Goal: Task Accomplishment & Management: Use online tool/utility

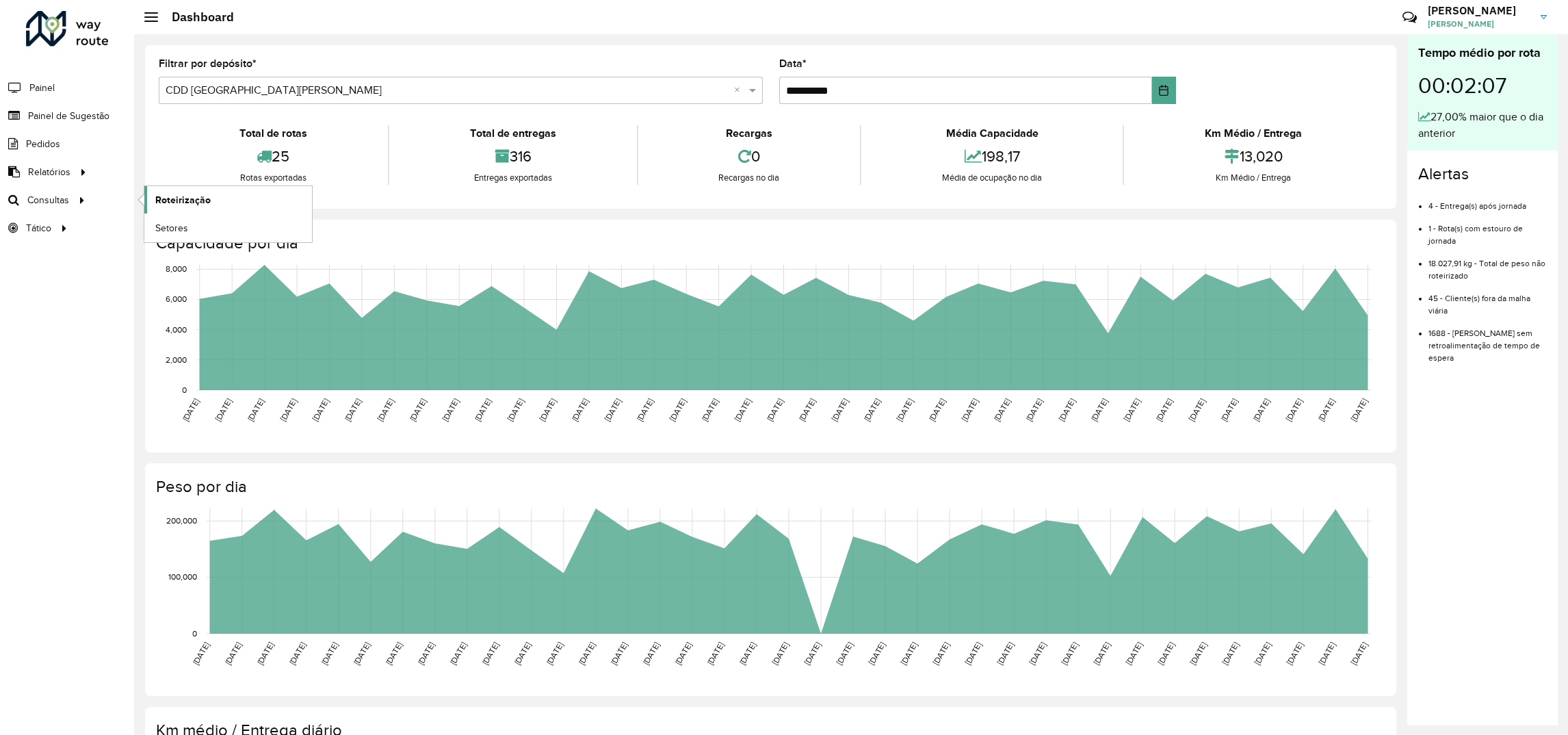
click at [179, 202] on span "Roteirização" at bounding box center [183, 199] width 55 height 14
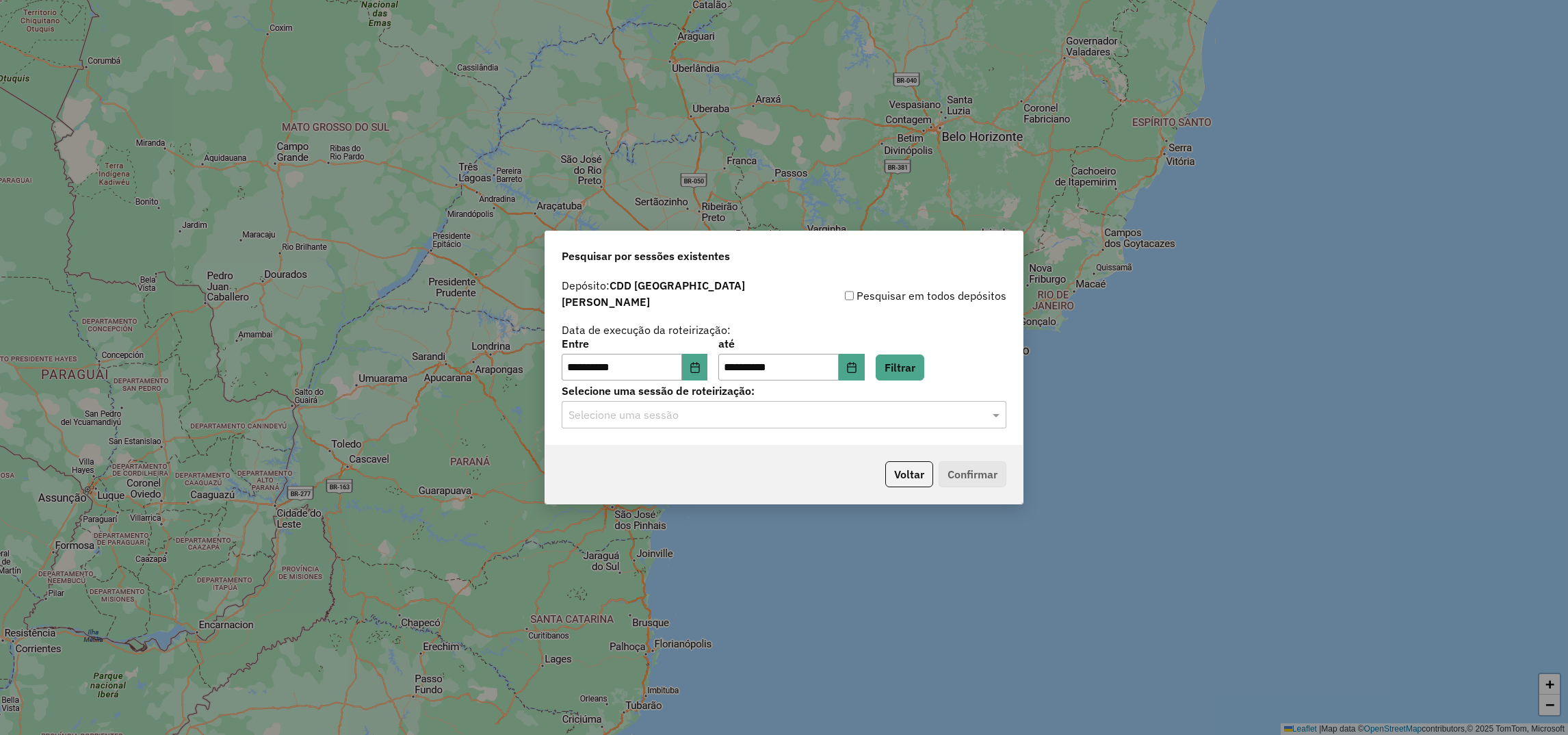
click at [602, 411] on input "text" at bounding box center [770, 415] width 404 height 16
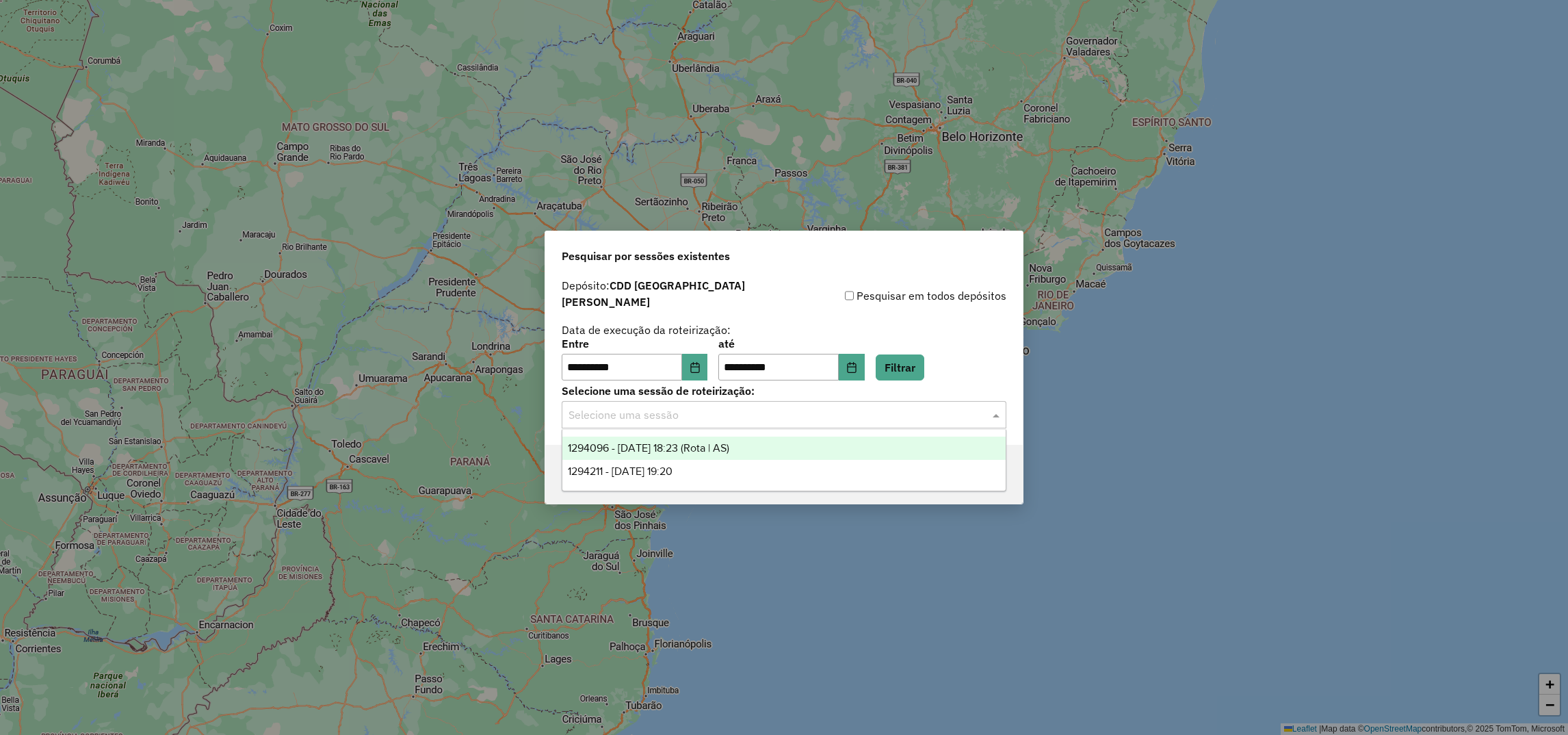
drag, startPoint x: 618, startPoint y: 467, endPoint x: 634, endPoint y: 453, distance: 21.3
click at [634, 453] on div "1294096 - [DATE] 18:23 ([GEOGRAPHIC_DATA] | AS) 1294211 - [DATE] 19:20" at bounding box center [784, 460] width 444 height 46
click at [832, 437] on div "1294096 - [DATE] 18:23 (Rota | AS)" at bounding box center [784, 448] width 444 height 23
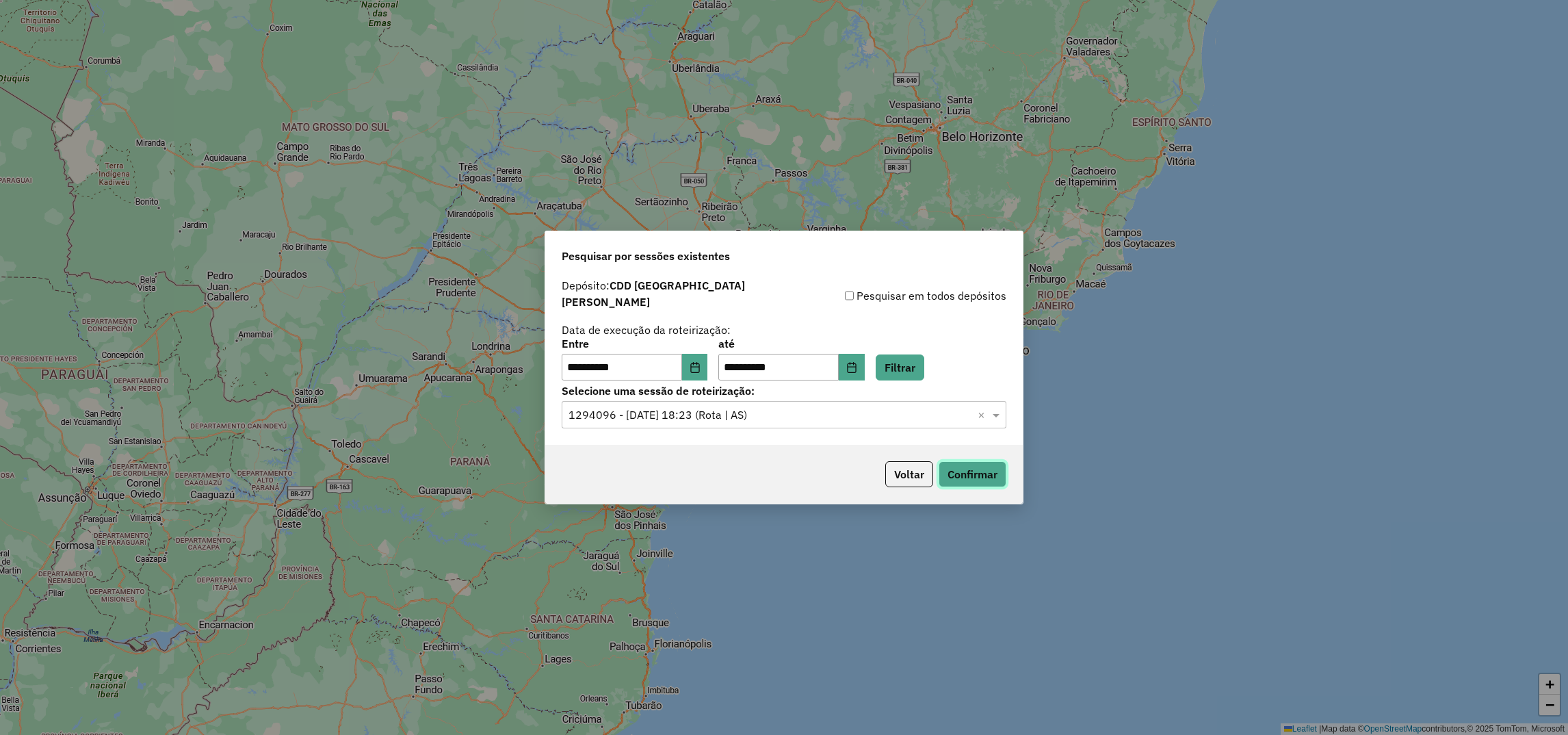
click at [973, 461] on button "Confirmar" at bounding box center [972, 474] width 67 height 26
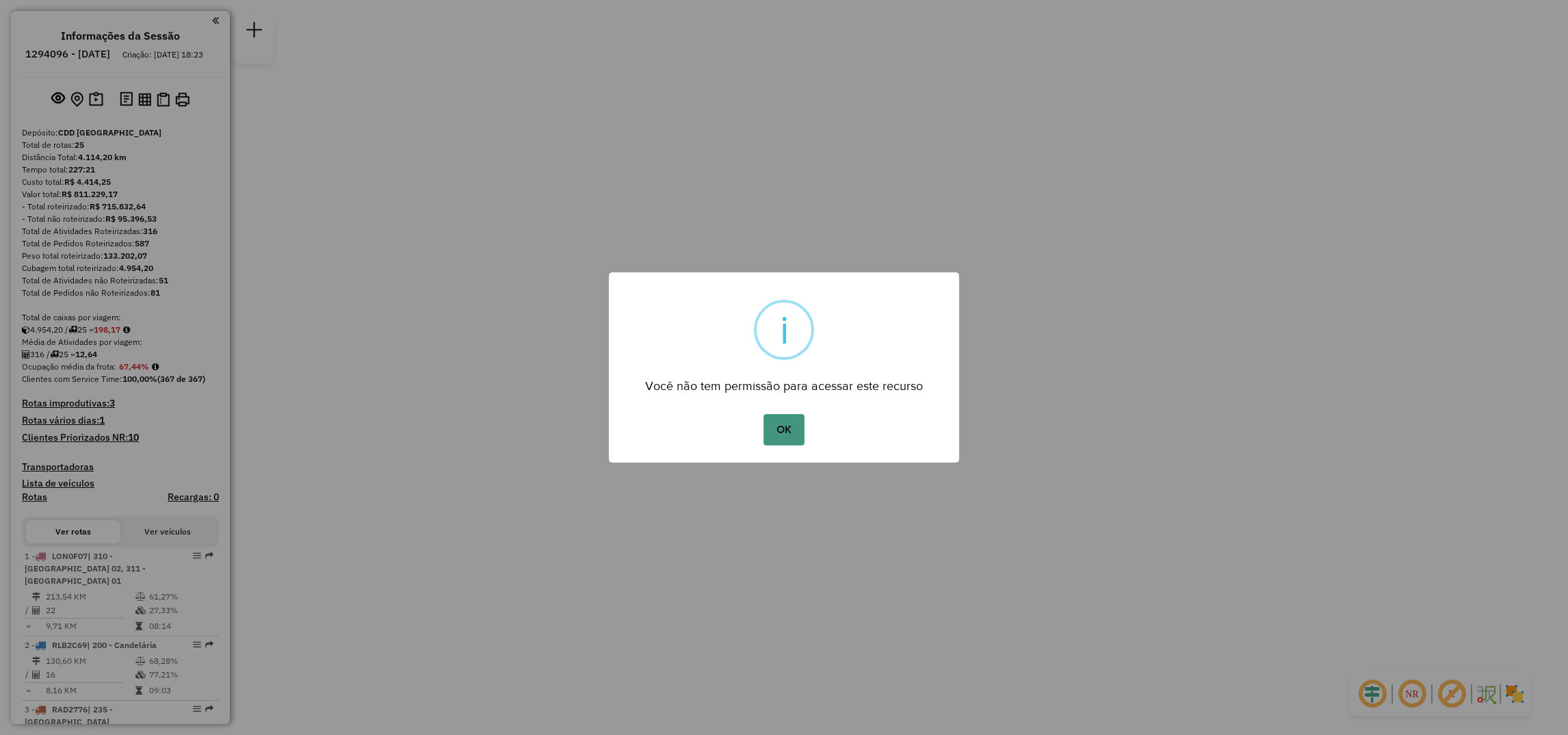
click at [791, 437] on button "OK" at bounding box center [784, 429] width 40 height 31
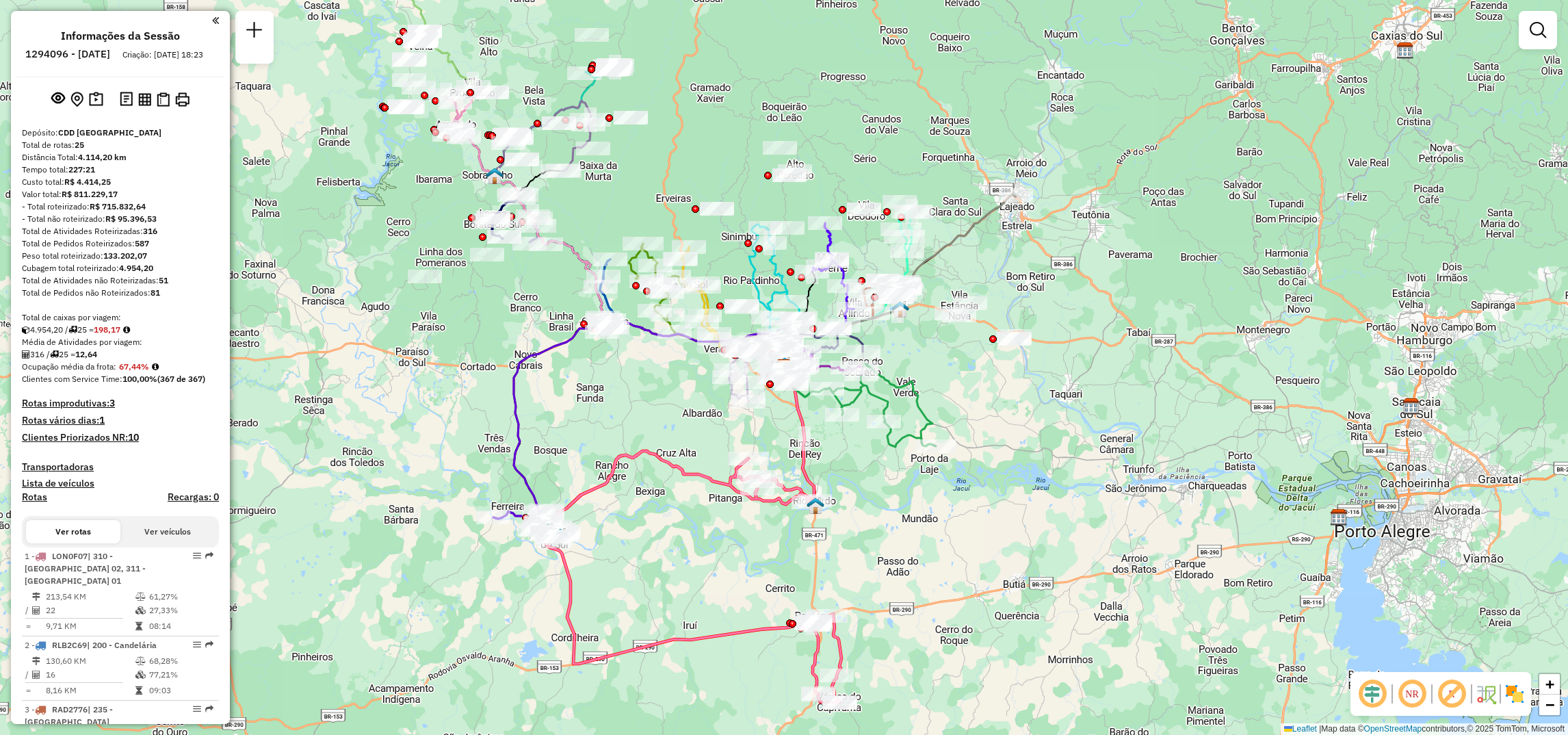
select select "**********"
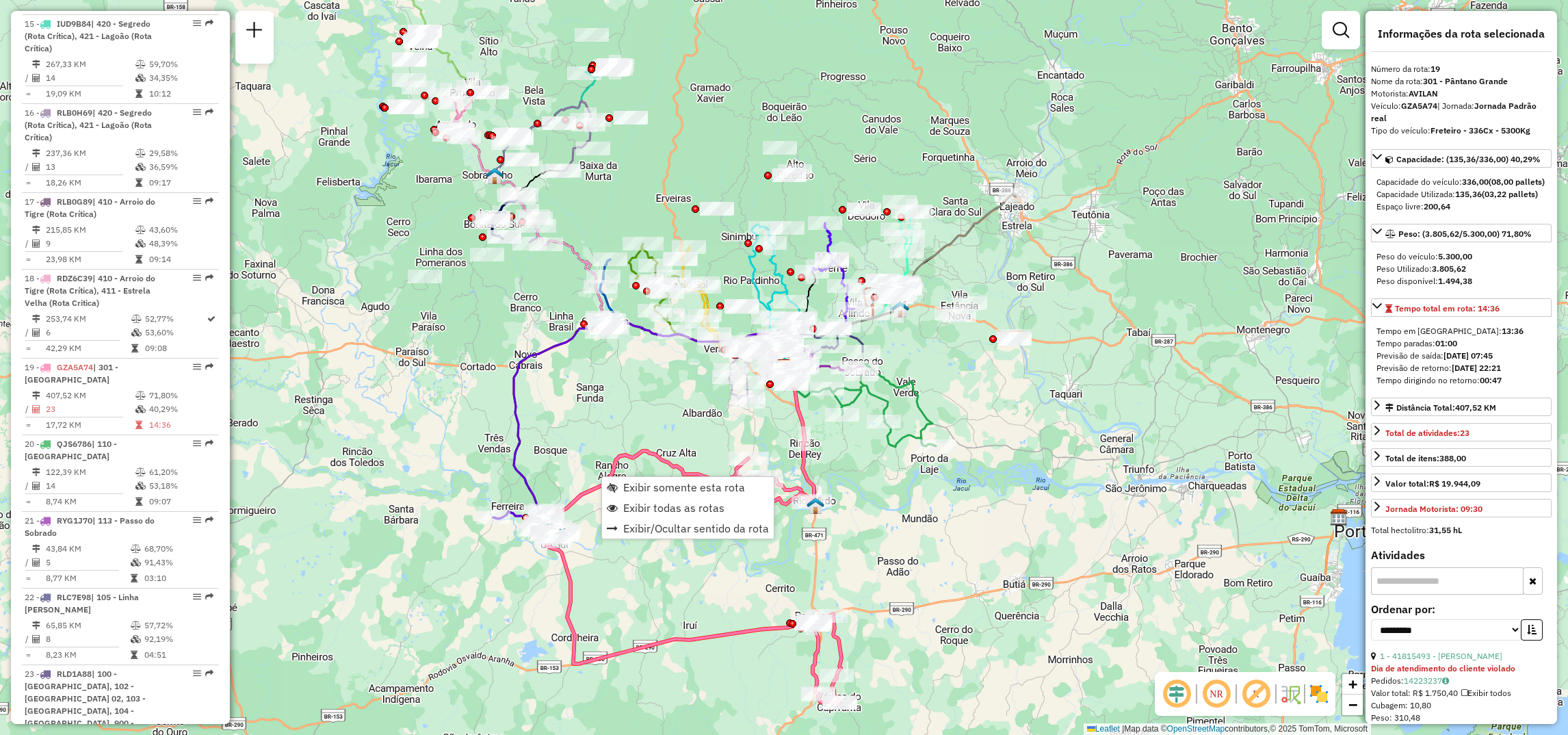
scroll to position [1919, 0]
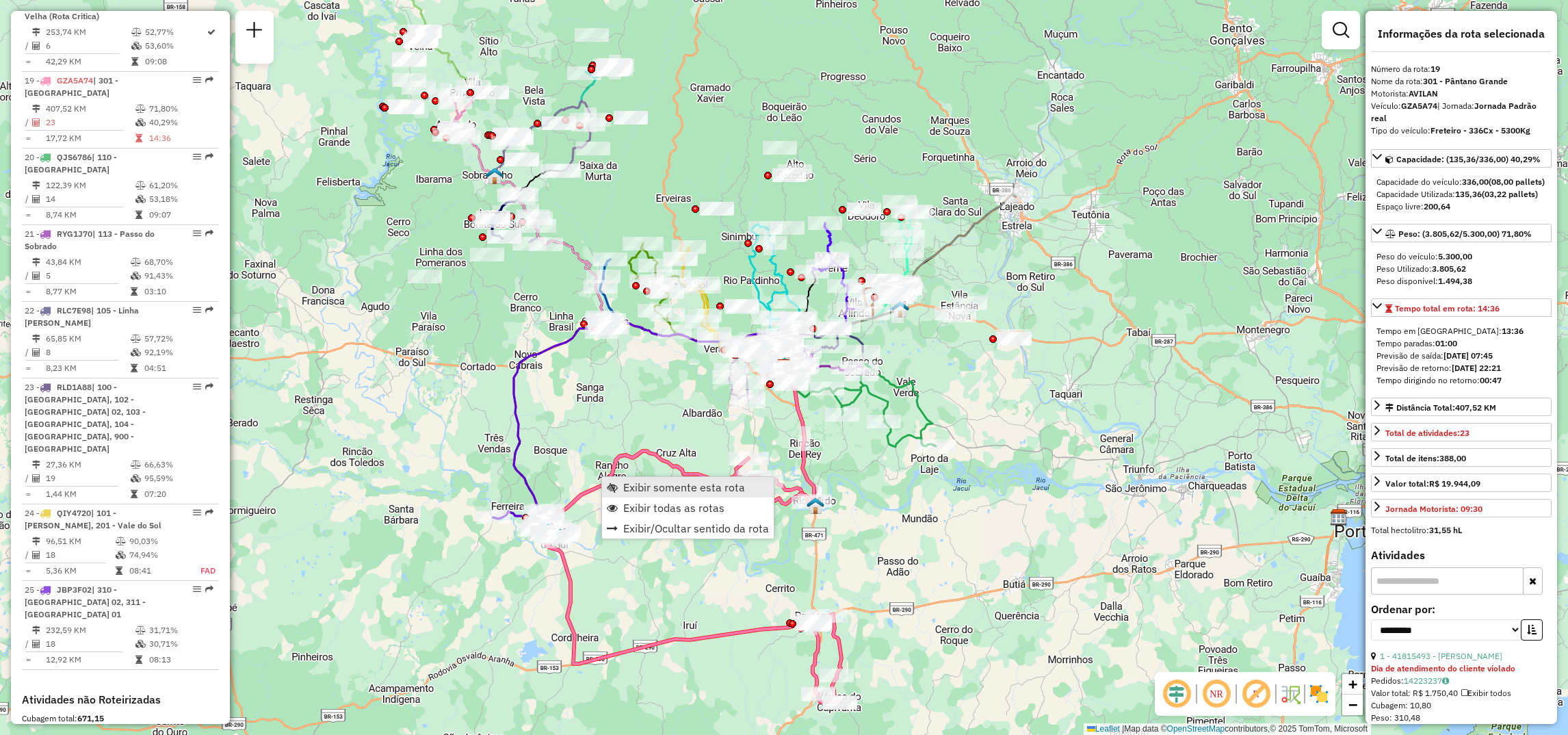
click at [665, 494] on link "Exibir somente esta rota" at bounding box center [688, 486] width 172 height 20
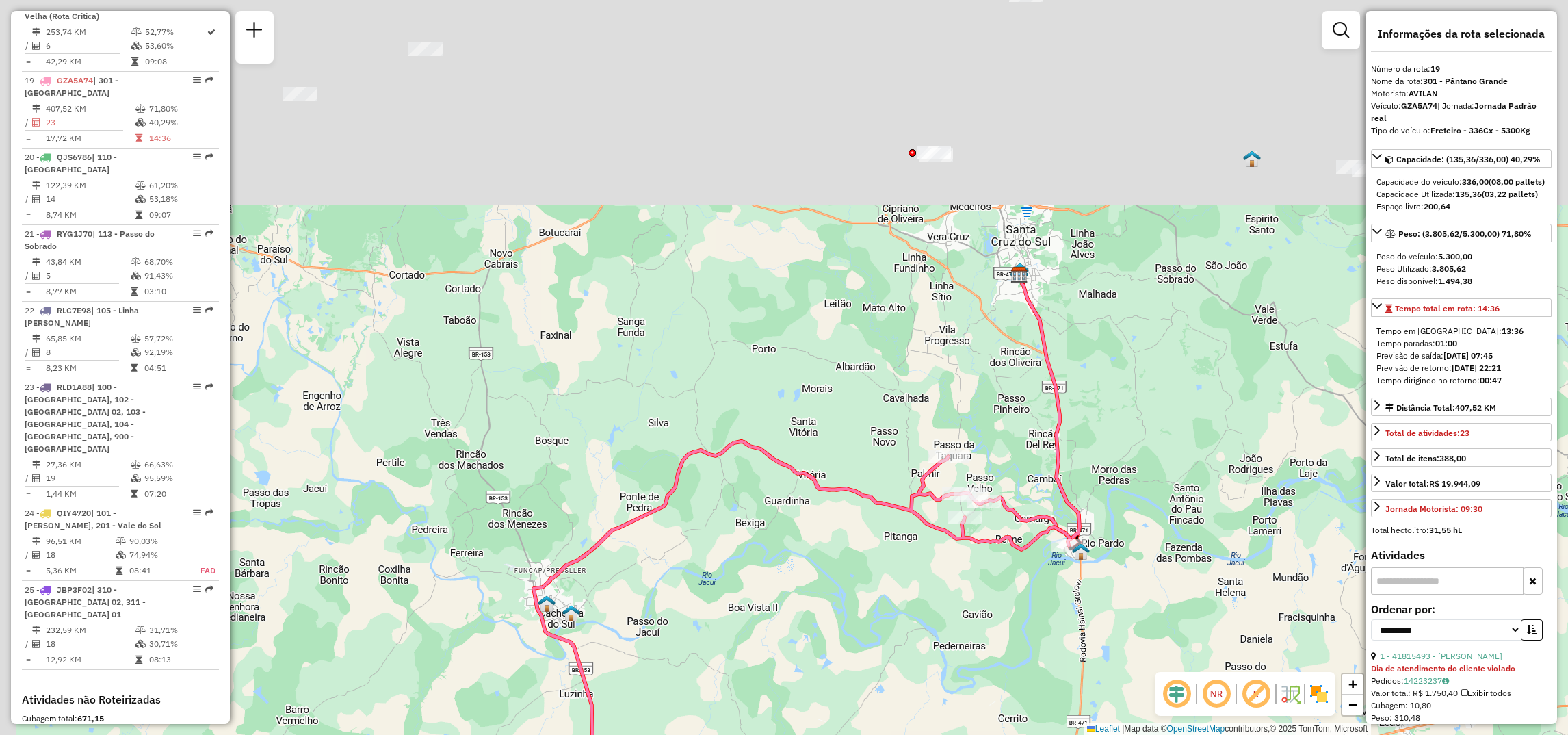
drag, startPoint x: 1196, startPoint y: 377, endPoint x: 1220, endPoint y: 613, distance: 237.2
click at [1265, 682] on hb-router-mapa "Informações da Sessão 1294096 - 14/10/2025 Criação: 13/10/2025 18:23 Depósito: …" at bounding box center [784, 367] width 1568 height 735
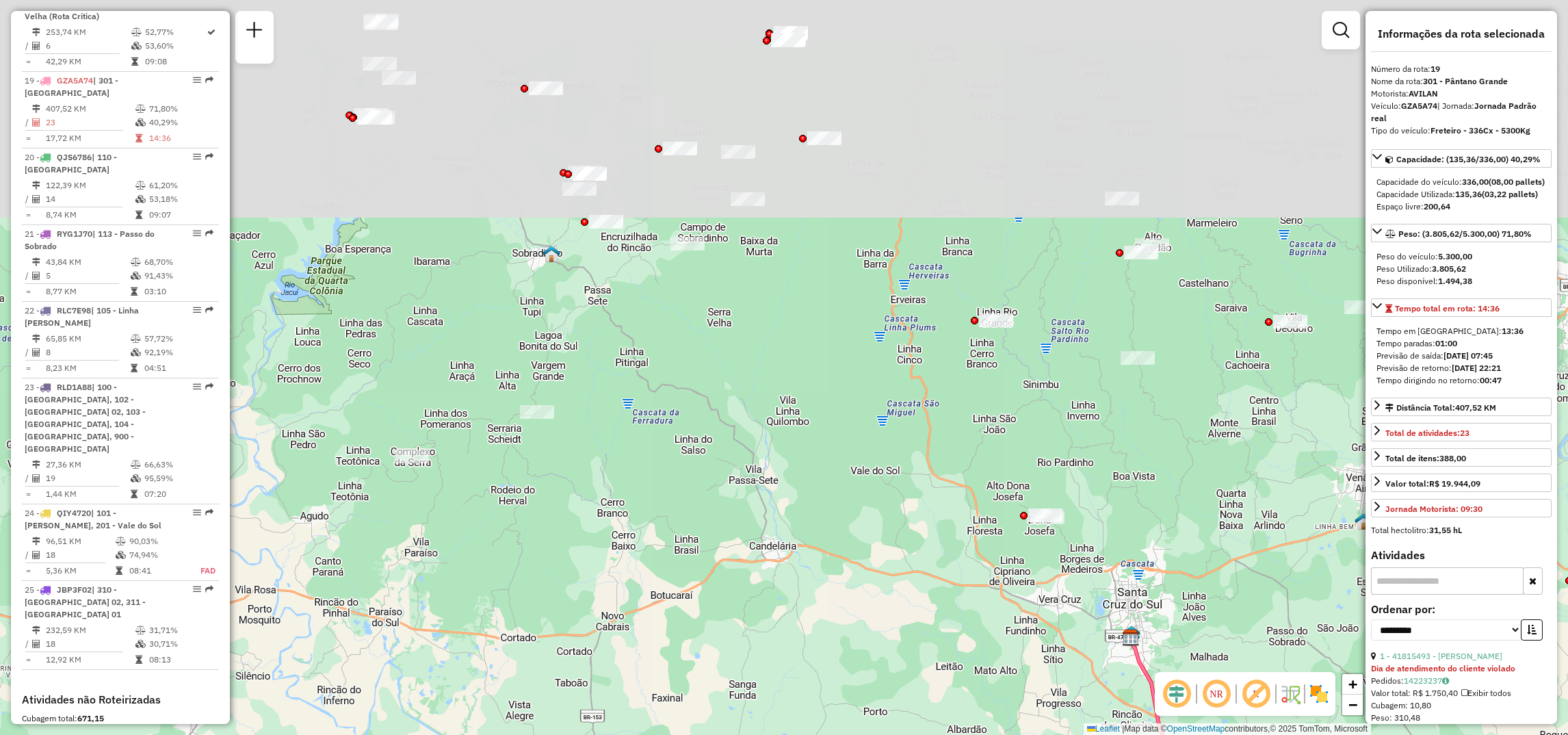
drag, startPoint x: 771, startPoint y: 293, endPoint x: 853, endPoint y: 515, distance: 236.7
click at [859, 576] on div "Janela de atendimento Grade de atendimento Capacidade Transportadoras Veículos …" at bounding box center [784, 367] width 1568 height 735
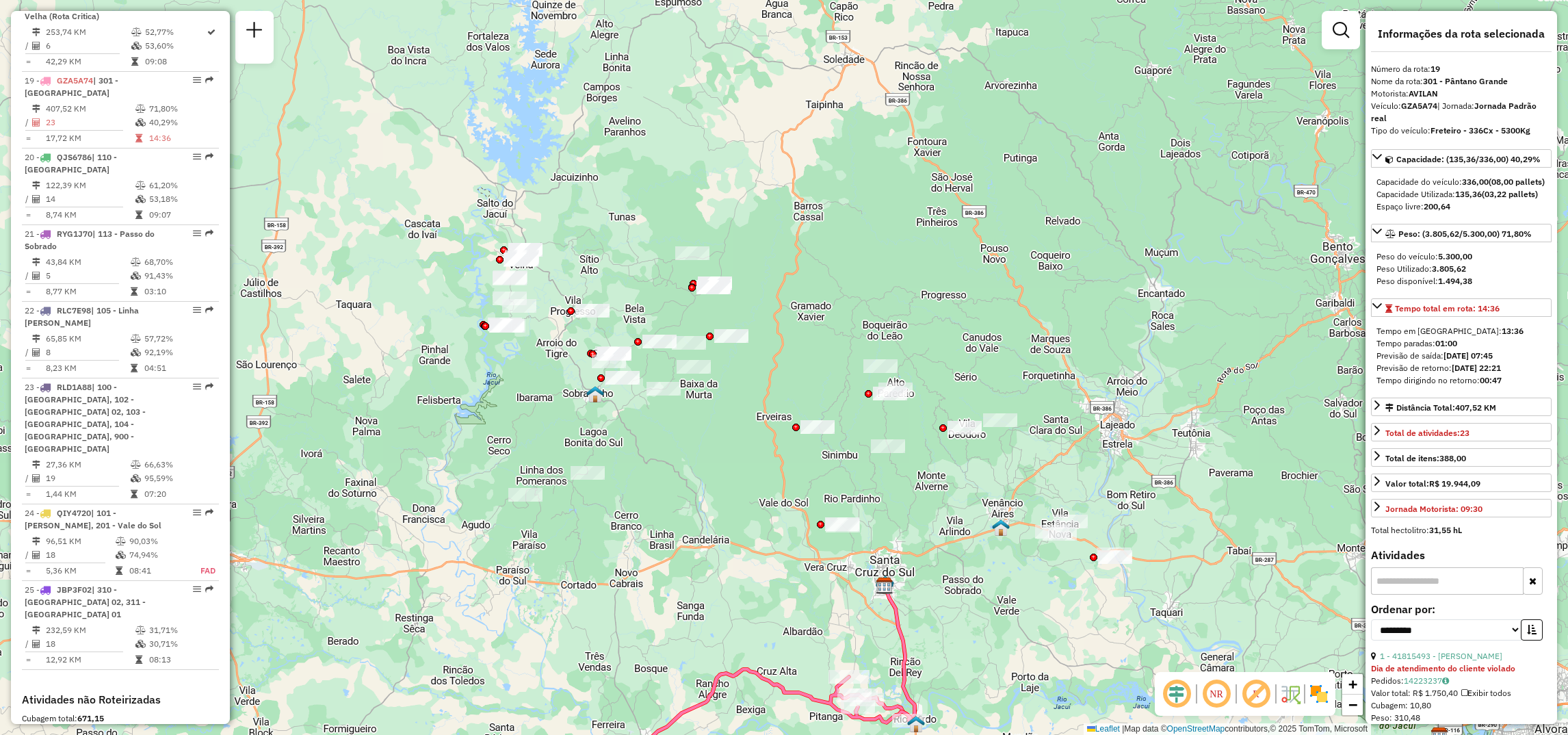
drag, startPoint x: 783, startPoint y: 432, endPoint x: 679, endPoint y: 484, distance: 116.3
click at [679, 484] on div "Janela de atendimento Grade de atendimento Capacidade Transportadoras Veículos …" at bounding box center [784, 367] width 1568 height 735
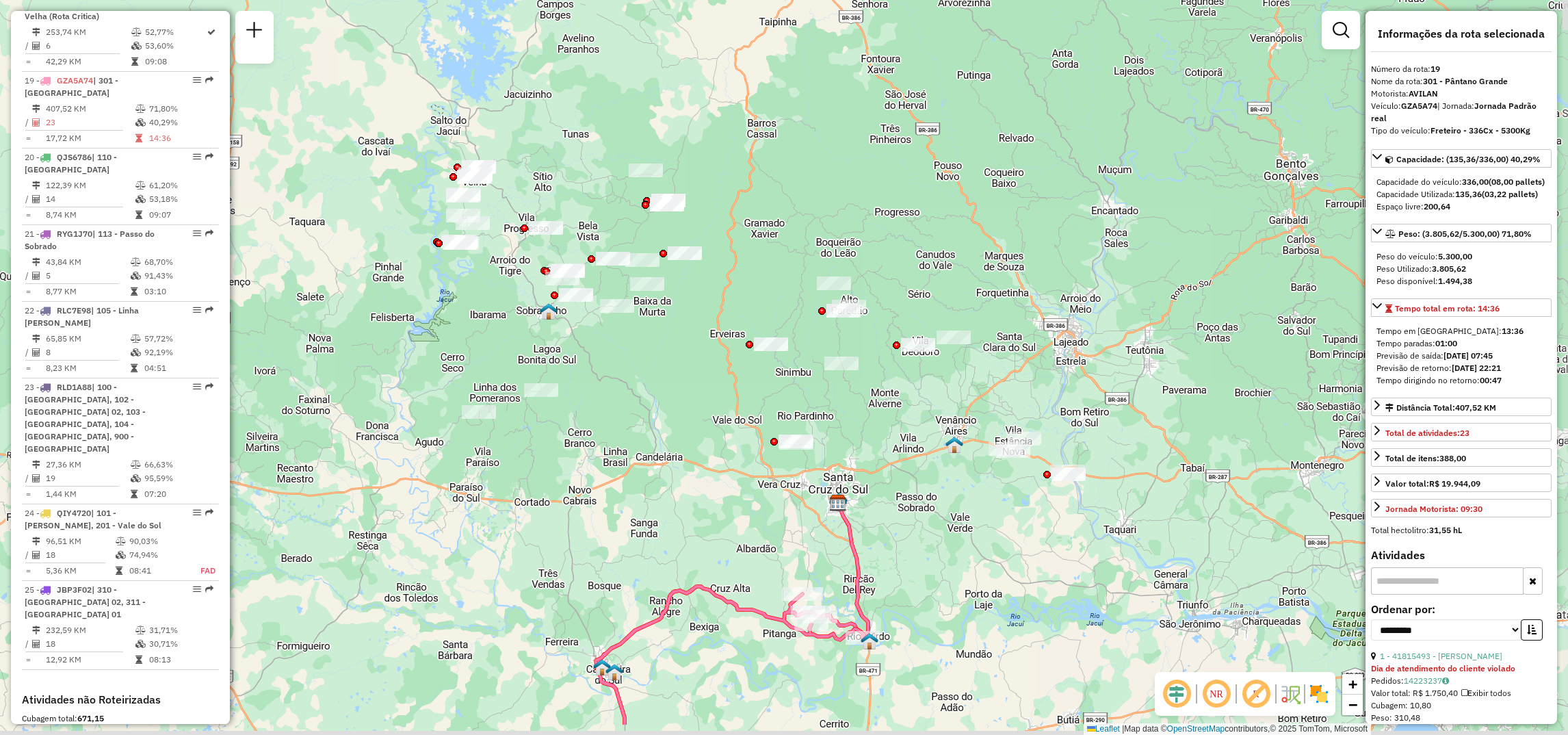
drag, startPoint x: 611, startPoint y: 499, endPoint x: 563, endPoint y: 417, distance: 95.0
click at [563, 417] on div "Janela de atendimento Grade de atendimento Capacidade Transportadoras Veículos …" at bounding box center [784, 367] width 1568 height 735
